Goal: Task Accomplishment & Management: Use online tool/utility

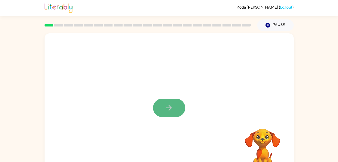
click at [156, 106] on button "button" at bounding box center [169, 107] width 32 height 18
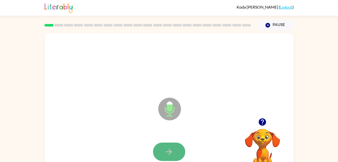
click at [169, 150] on icon "button" at bounding box center [169, 151] width 9 height 9
click at [168, 150] on icon "button" at bounding box center [169, 151] width 9 height 9
click at [163, 151] on button "button" at bounding box center [169, 151] width 32 height 18
click at [174, 150] on button "button" at bounding box center [169, 151] width 32 height 18
click at [167, 153] on icon "button" at bounding box center [169, 151] width 9 height 9
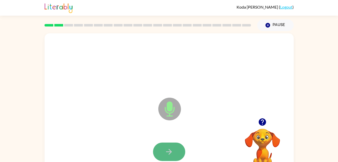
click at [163, 156] on button "button" at bounding box center [169, 151] width 32 height 18
click at [168, 146] on button "button" at bounding box center [169, 151] width 32 height 18
click at [169, 152] on icon "button" at bounding box center [169, 151] width 9 height 9
click at [168, 152] on icon "button" at bounding box center [169, 151] width 9 height 9
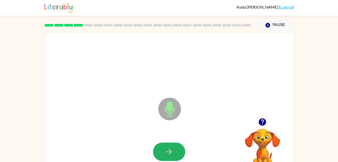
click at [168, 152] on icon "button" at bounding box center [169, 151] width 9 height 9
drag, startPoint x: 168, startPoint y: 152, endPoint x: 159, endPoint y: 146, distance: 10.9
click at [159, 146] on button "button" at bounding box center [169, 151] width 32 height 18
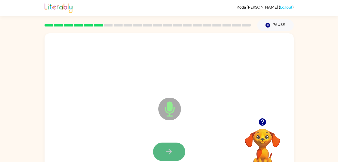
click at [163, 150] on button "button" at bounding box center [169, 151] width 32 height 18
click at [162, 155] on button "button" at bounding box center [169, 151] width 32 height 18
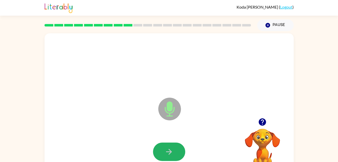
click at [162, 155] on button "button" at bounding box center [169, 151] width 32 height 18
click at [174, 147] on button "button" at bounding box center [169, 151] width 32 height 18
click at [162, 149] on button "button" at bounding box center [169, 151] width 32 height 18
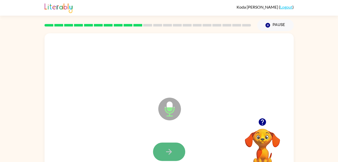
click at [167, 150] on icon "button" at bounding box center [169, 151] width 9 height 9
click at [167, 143] on button "button" at bounding box center [169, 151] width 32 height 18
click at [169, 144] on button "button" at bounding box center [169, 151] width 32 height 18
click at [169, 145] on button "button" at bounding box center [169, 151] width 32 height 18
click at [163, 149] on button "button" at bounding box center [169, 151] width 32 height 18
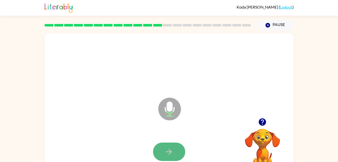
click at [164, 148] on button "button" at bounding box center [169, 151] width 32 height 18
click at [165, 151] on icon "button" at bounding box center [169, 151] width 9 height 9
click at [168, 150] on icon "button" at bounding box center [169, 151] width 9 height 9
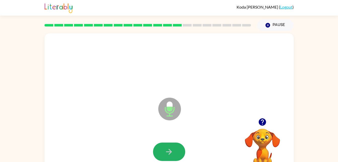
click at [168, 150] on icon "button" at bounding box center [169, 151] width 9 height 9
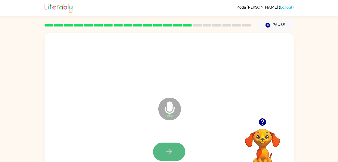
click at [167, 147] on icon "button" at bounding box center [169, 151] width 9 height 9
click at [156, 148] on button "button" at bounding box center [169, 151] width 32 height 18
click at [169, 156] on icon "button" at bounding box center [169, 151] width 9 height 9
click at [171, 157] on button "button" at bounding box center [169, 151] width 32 height 18
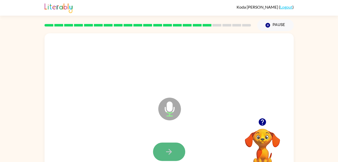
click at [170, 156] on button "button" at bounding box center [169, 151] width 32 height 18
click at [170, 153] on icon "button" at bounding box center [169, 151] width 9 height 9
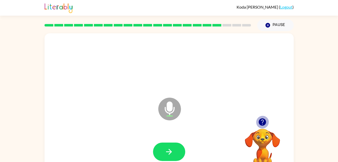
click at [259, 120] on icon "button" at bounding box center [262, 121] width 9 height 9
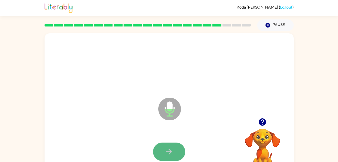
click at [172, 151] on icon "button" at bounding box center [169, 151] width 9 height 9
click at [175, 151] on button "button" at bounding box center [169, 151] width 32 height 18
click at [162, 148] on button "button" at bounding box center [169, 151] width 32 height 18
click at [166, 150] on icon "button" at bounding box center [169, 151] width 9 height 9
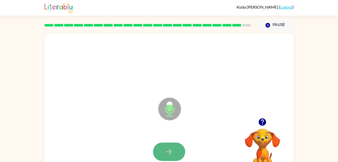
click at [167, 153] on icon "button" at bounding box center [169, 151] width 9 height 9
click at [173, 150] on icon "button" at bounding box center [169, 151] width 9 height 9
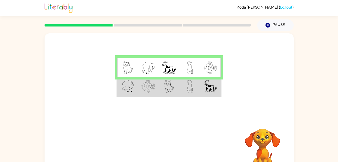
click at [174, 85] on td at bounding box center [169, 86] width 21 height 19
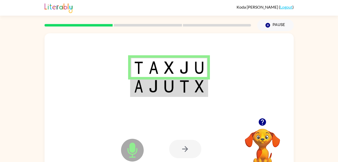
click at [178, 146] on div at bounding box center [185, 148] width 32 height 18
click at [183, 148] on div at bounding box center [185, 148] width 32 height 18
click at [177, 133] on div at bounding box center [206, 148] width 74 height 57
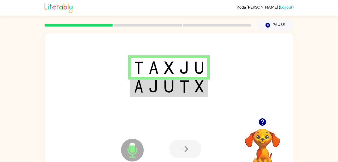
click at [180, 143] on div at bounding box center [185, 148] width 32 height 18
click at [162, 84] on td at bounding box center [168, 86] width 15 height 19
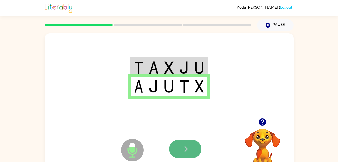
click at [185, 146] on icon "button" at bounding box center [185, 148] width 9 height 9
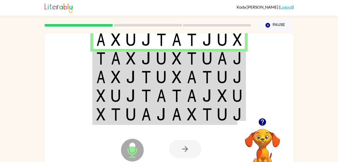
click at [95, 57] on td at bounding box center [100, 58] width 15 height 19
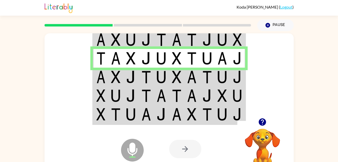
click at [97, 77] on img at bounding box center [100, 76] width 9 height 13
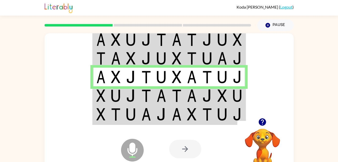
click at [95, 98] on td at bounding box center [100, 95] width 15 height 19
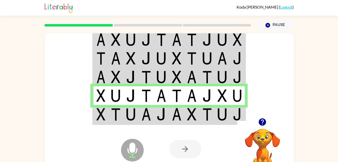
click at [102, 118] on img at bounding box center [100, 114] width 9 height 13
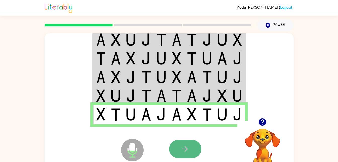
click at [190, 141] on button "button" at bounding box center [185, 148] width 32 height 18
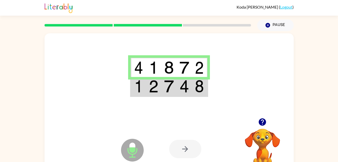
click at [151, 88] on img at bounding box center [154, 86] width 10 height 13
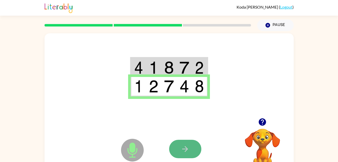
click at [187, 153] on icon "button" at bounding box center [185, 148] width 9 height 9
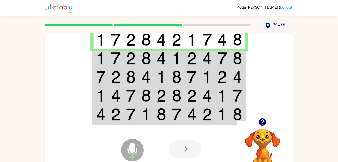
click at [101, 60] on img at bounding box center [100, 58] width 9 height 13
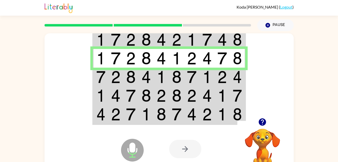
click at [95, 74] on td at bounding box center [100, 76] width 15 height 19
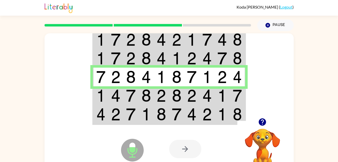
click at [98, 90] on img at bounding box center [100, 95] width 9 height 13
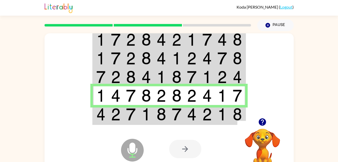
click at [106, 111] on td at bounding box center [100, 114] width 15 height 19
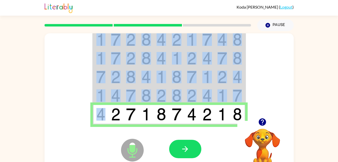
drag, startPoint x: 106, startPoint y: 111, endPoint x: 208, endPoint y: 23, distance: 134.8
click at [208, 23] on div "Koda Provost ( Logout ) Pause Pause Microphone The Microphone is here when it i…" at bounding box center [169, 88] width 338 height 177
click at [184, 146] on icon "button" at bounding box center [185, 148] width 9 height 9
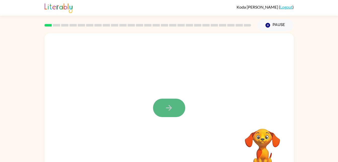
click at [176, 103] on button "button" at bounding box center [169, 107] width 32 height 18
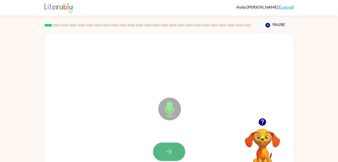
click at [168, 151] on icon "button" at bounding box center [169, 151] width 9 height 9
click at [170, 150] on icon "button" at bounding box center [169, 151] width 9 height 9
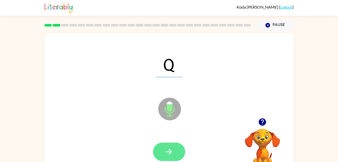
click at [167, 149] on icon "button" at bounding box center [169, 151] width 9 height 9
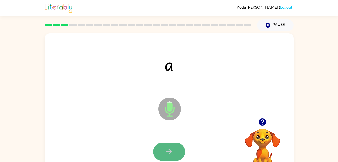
click at [169, 148] on icon "button" at bounding box center [169, 151] width 9 height 9
click at [177, 150] on button "button" at bounding box center [169, 151] width 32 height 18
click at [168, 149] on icon "button" at bounding box center [169, 151] width 9 height 9
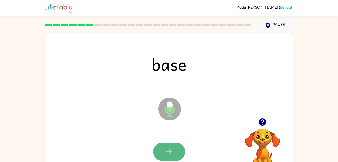
click at [164, 149] on button "button" at bounding box center [169, 151] width 32 height 18
click at [163, 158] on button "button" at bounding box center [169, 151] width 32 height 18
click at [166, 154] on icon "button" at bounding box center [169, 151] width 9 height 9
click at [165, 153] on icon "button" at bounding box center [169, 151] width 9 height 9
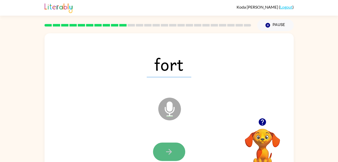
click at [159, 156] on button "button" at bounding box center [169, 151] width 32 height 18
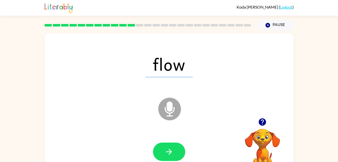
click at [170, 138] on div at bounding box center [169, 151] width 239 height 41
click at [169, 144] on button "button" at bounding box center [169, 151] width 32 height 18
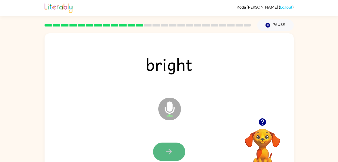
click at [168, 146] on button "button" at bounding box center [169, 151] width 32 height 18
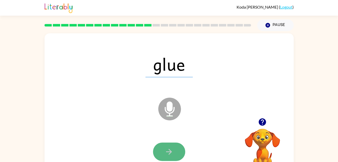
click at [168, 150] on icon "button" at bounding box center [169, 151] width 9 height 9
click at [169, 150] on icon "button" at bounding box center [169, 151] width 9 height 9
click at [167, 150] on icon "button" at bounding box center [169, 151] width 9 height 9
click at [168, 150] on icon "button" at bounding box center [169, 151] width 9 height 9
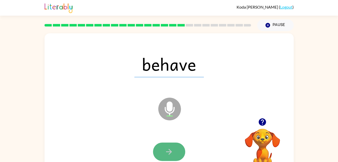
click at [165, 149] on icon "button" at bounding box center [169, 151] width 9 height 9
click at [169, 149] on icon "button" at bounding box center [169, 151] width 6 height 6
click at [169, 156] on button "button" at bounding box center [169, 151] width 32 height 18
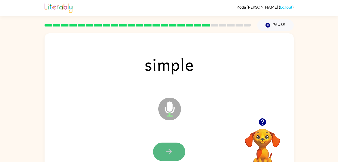
click at [165, 146] on button "button" at bounding box center [169, 151] width 32 height 18
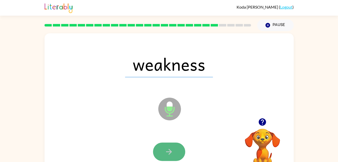
click at [163, 148] on button "button" at bounding box center [169, 151] width 32 height 18
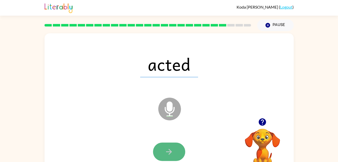
click at [171, 152] on icon "button" at bounding box center [169, 151] width 9 height 9
click at [165, 159] on button "button" at bounding box center [169, 151] width 32 height 18
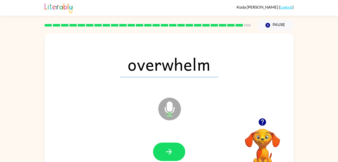
click at [165, 108] on icon "Microphone The Microphone is here when it is your turn to talk" at bounding box center [195, 115] width 76 height 38
click at [168, 151] on icon "button" at bounding box center [169, 151] width 6 height 6
